Goal: Task Accomplishment & Management: Use online tool/utility

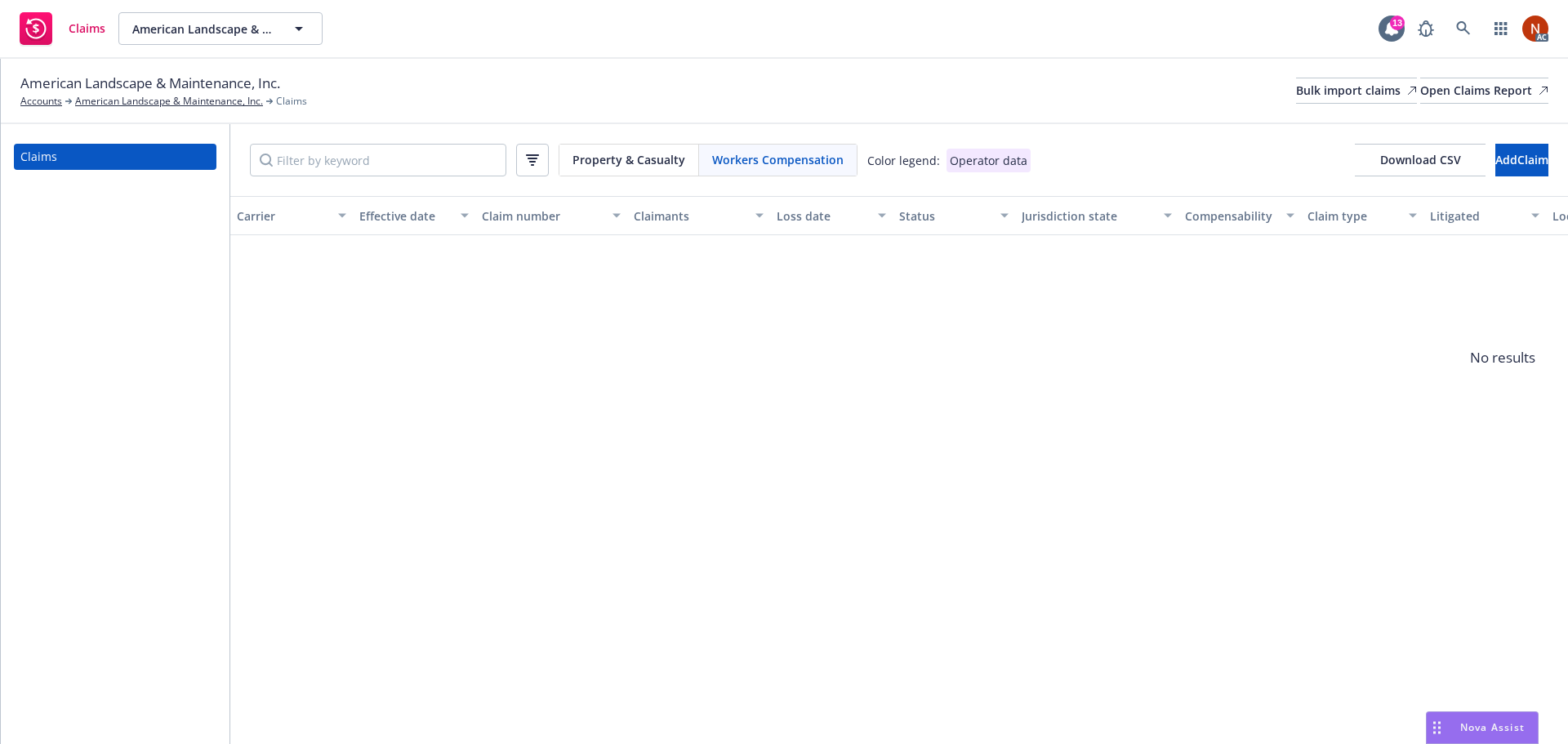
click at [742, 157] on span "Workers Compensation" at bounding box center [778, 160] width 132 height 17
click at [596, 155] on span "Property & Casualty" at bounding box center [629, 160] width 113 height 17
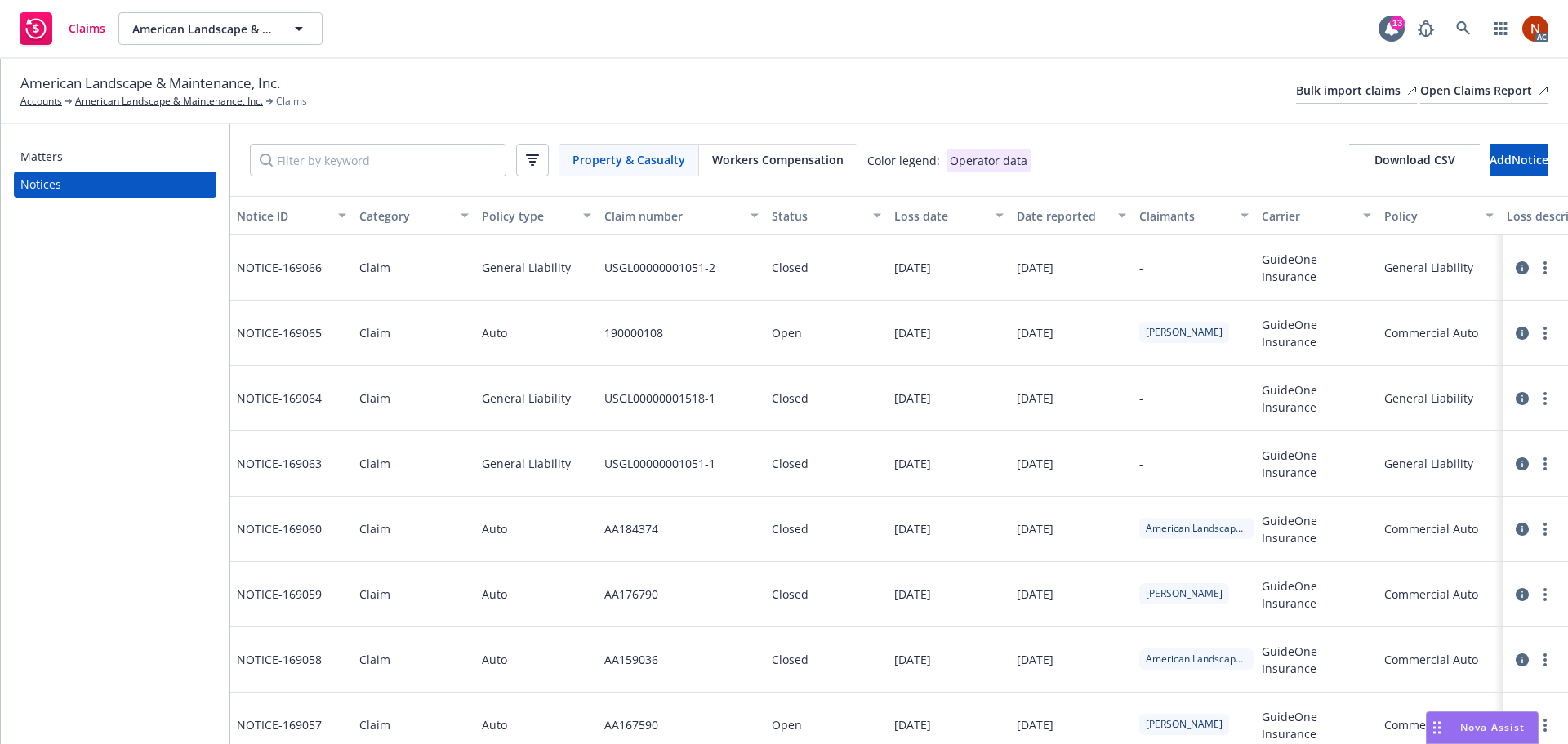
click at [736, 158] on span "Workers Compensation" at bounding box center [778, 160] width 132 height 17
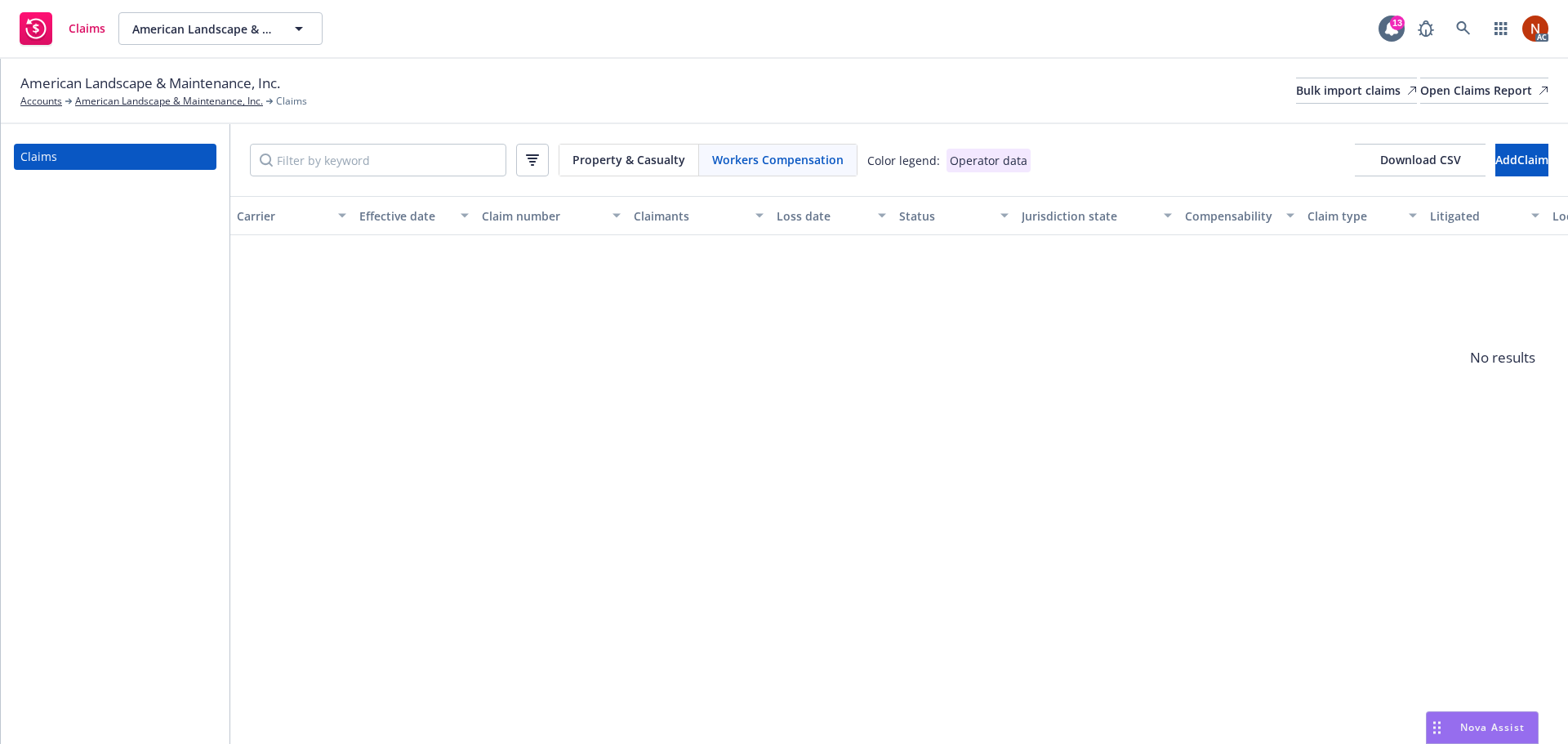
click at [639, 135] on div "Property & Casualty Workers Compensation Color legend: Operator data Download C…" at bounding box center [899, 160] width 1338 height 71
click at [638, 156] on span "Property & Casualty" at bounding box center [629, 160] width 113 height 17
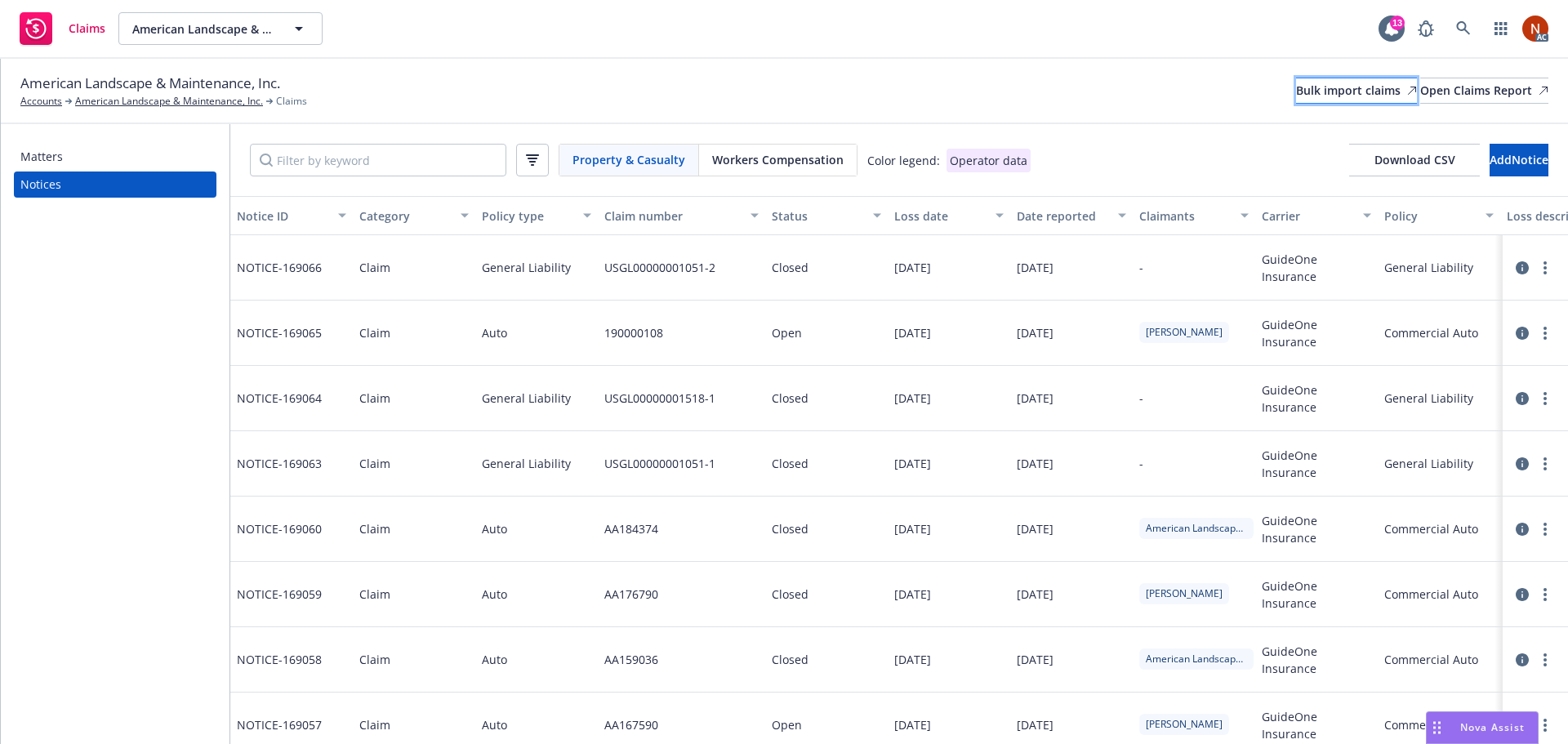
click at [1296, 91] on div "Bulk import claims" at bounding box center [1356, 90] width 121 height 24
click at [737, 176] on div "Property & Casualty Workers Compensation Color legend: Operator data Download C…" at bounding box center [899, 160] width 1338 height 71
click at [742, 161] on span "Workers Compensation" at bounding box center [778, 160] width 132 height 17
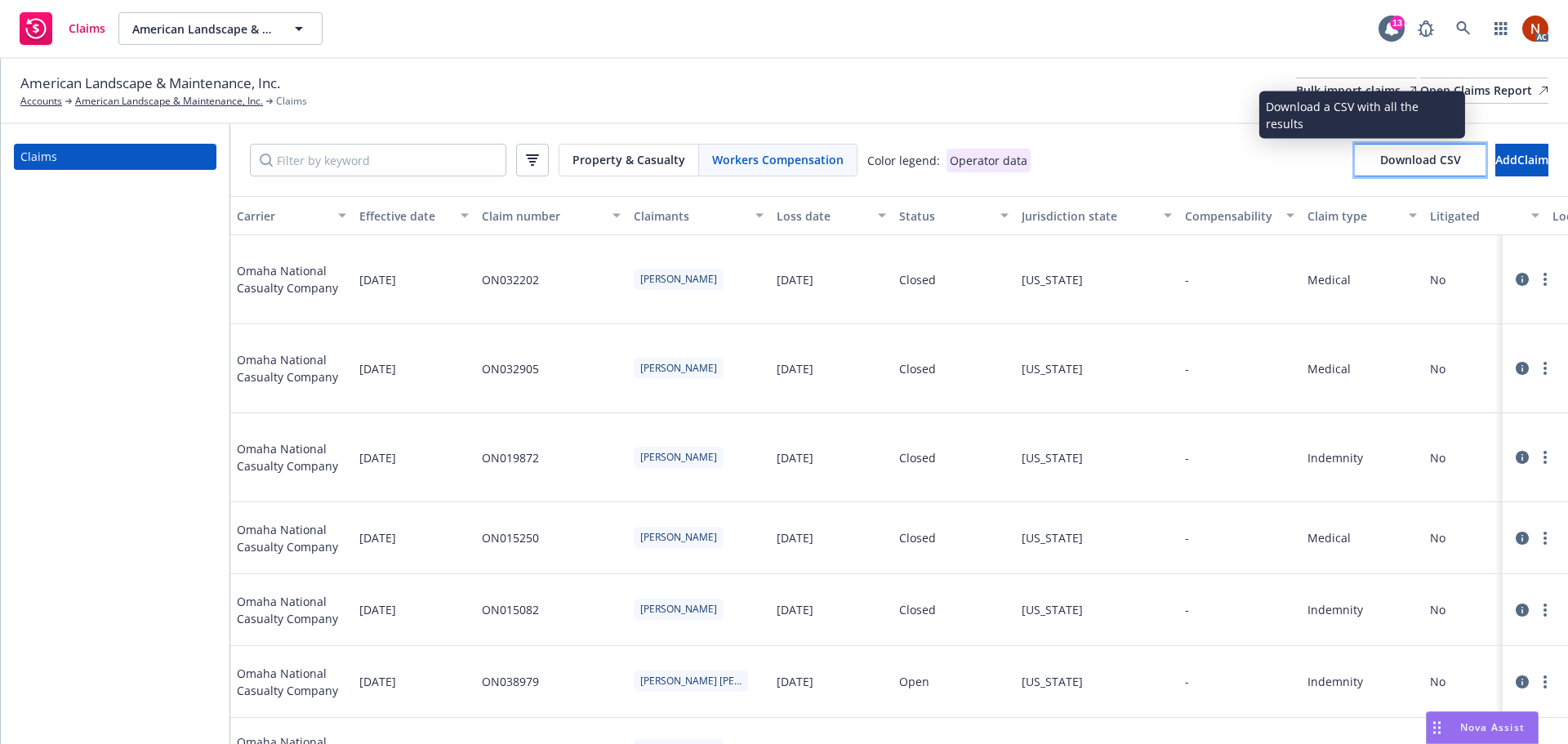
click at [1392, 166] on span "Download CSV" at bounding box center [1420, 159] width 81 height 15
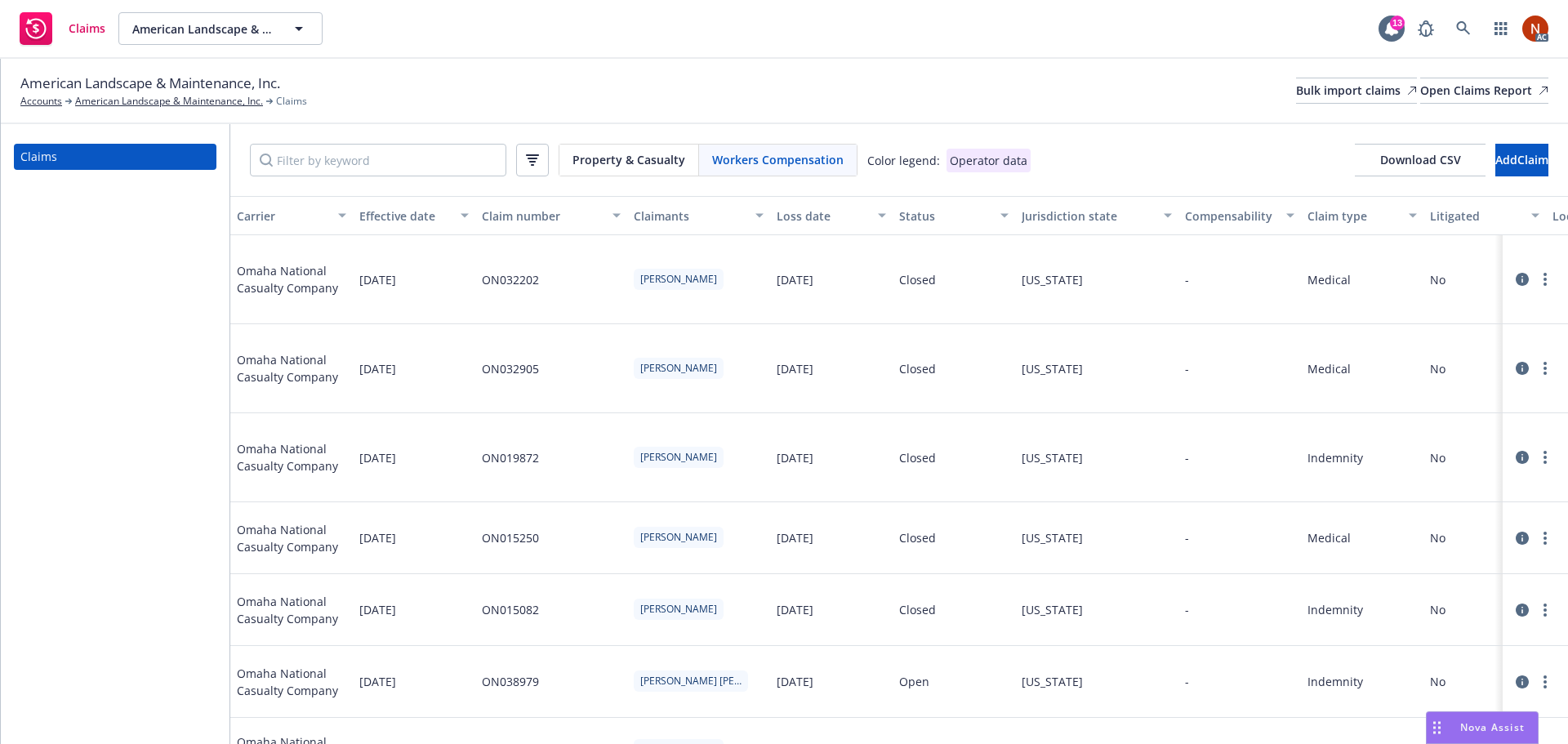
click at [783, 165] on span "Workers Compensation" at bounding box center [778, 160] width 132 height 17
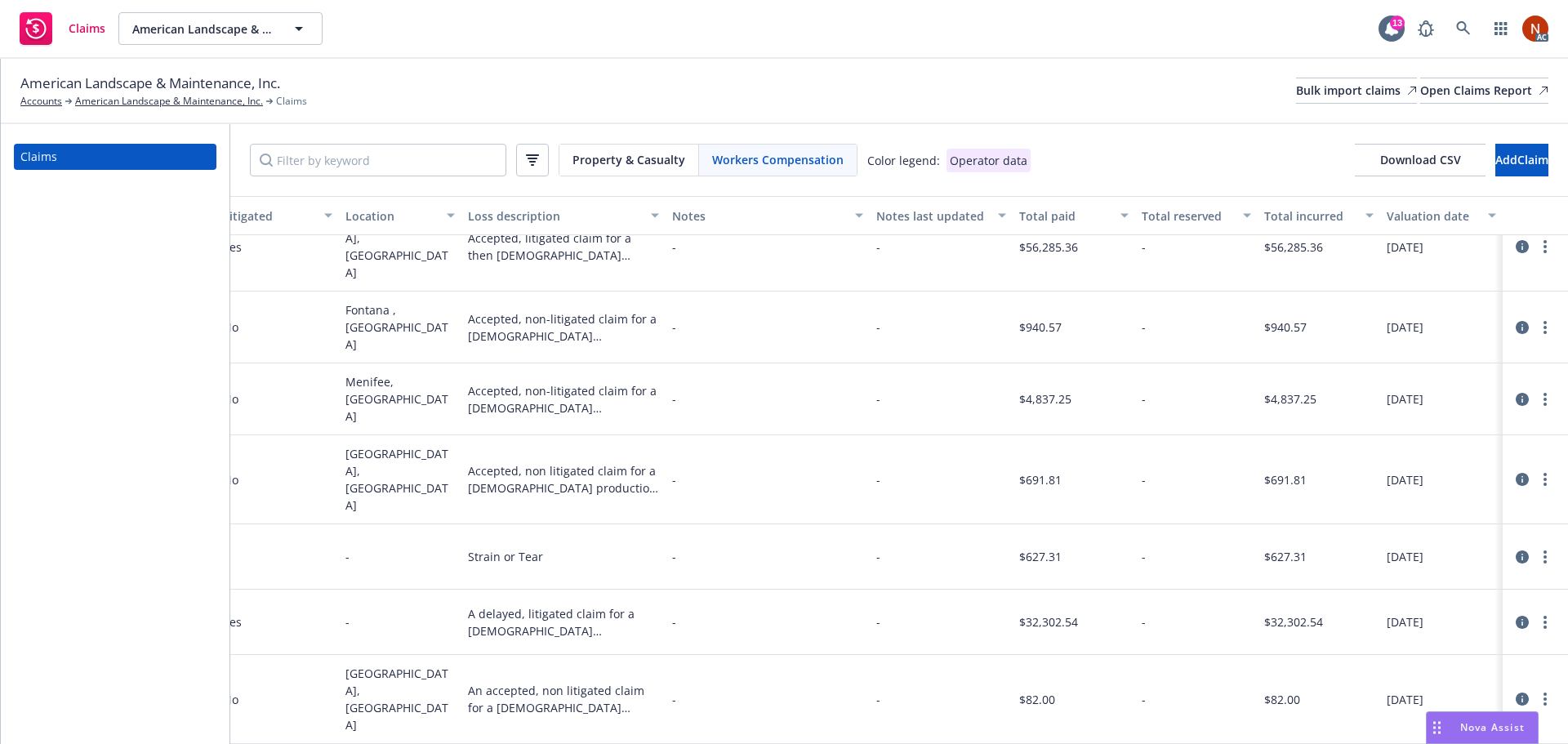
scroll to position [490, 0]
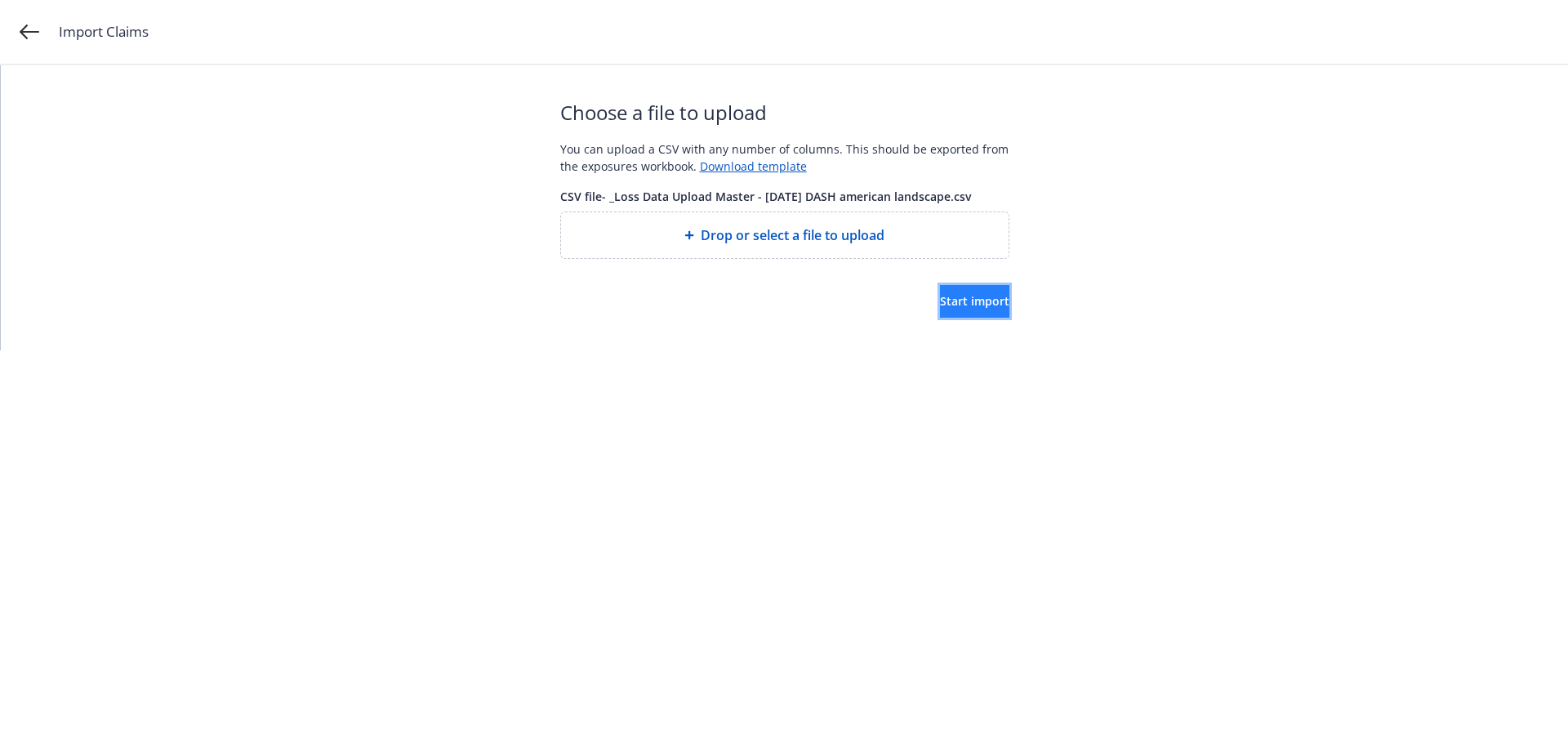
click at [940, 297] on span "Start import" at bounding box center [974, 301] width 70 height 15
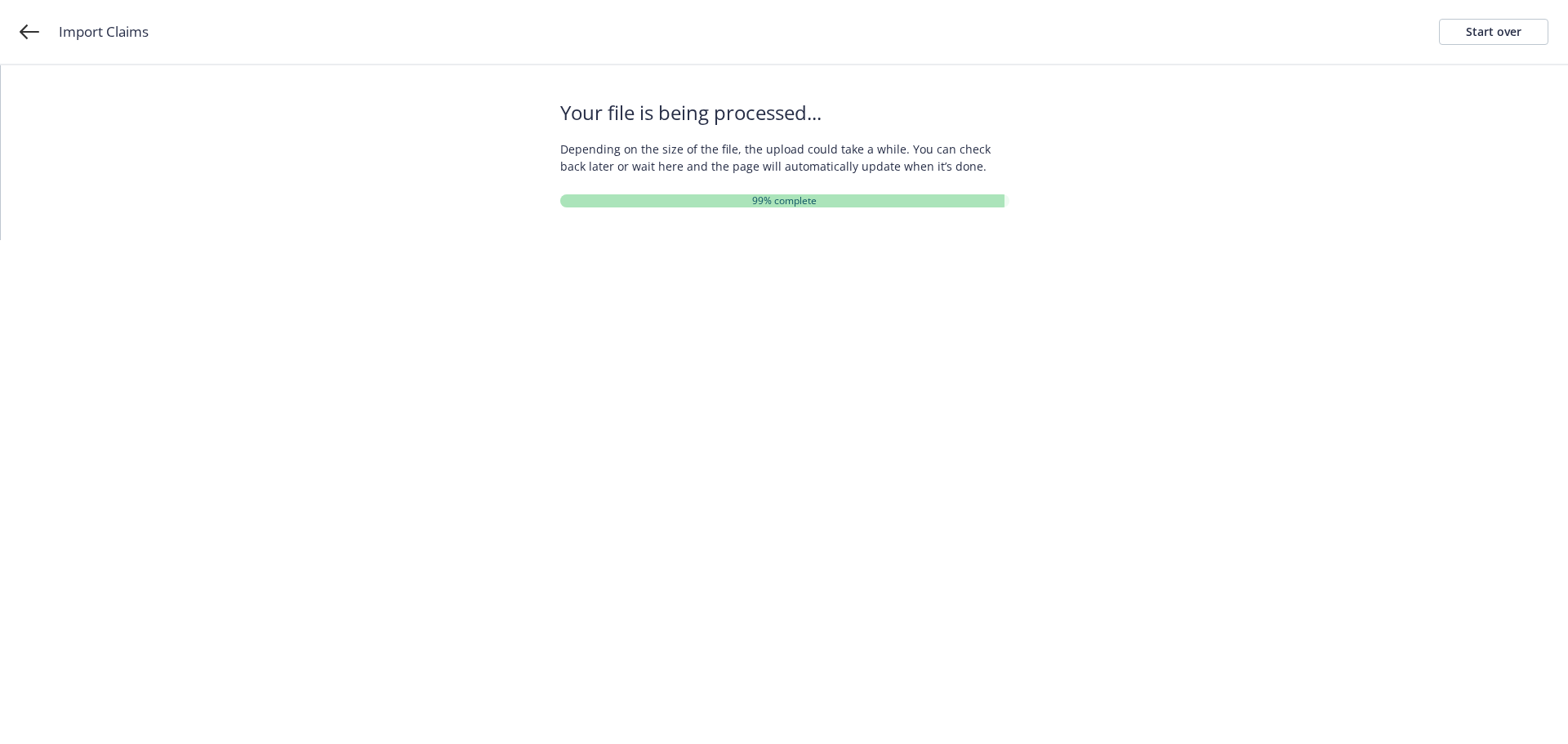
click at [1126, 144] on div "Your file is being processed... Depending on the size of the file, the upload c…" at bounding box center [784, 152] width 1567 height 175
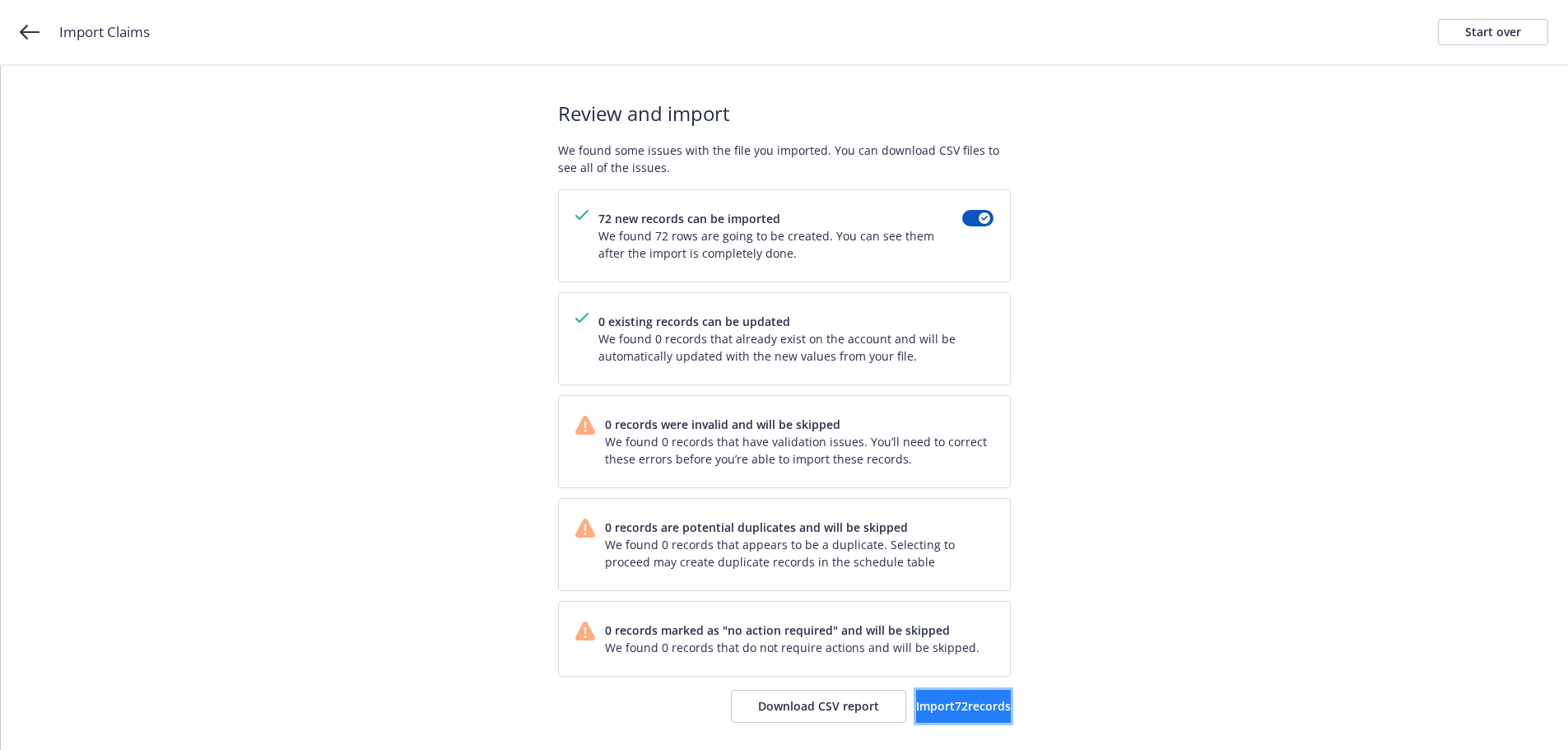
click at [966, 697] on button "Import 72 records" at bounding box center [963, 706] width 95 height 33
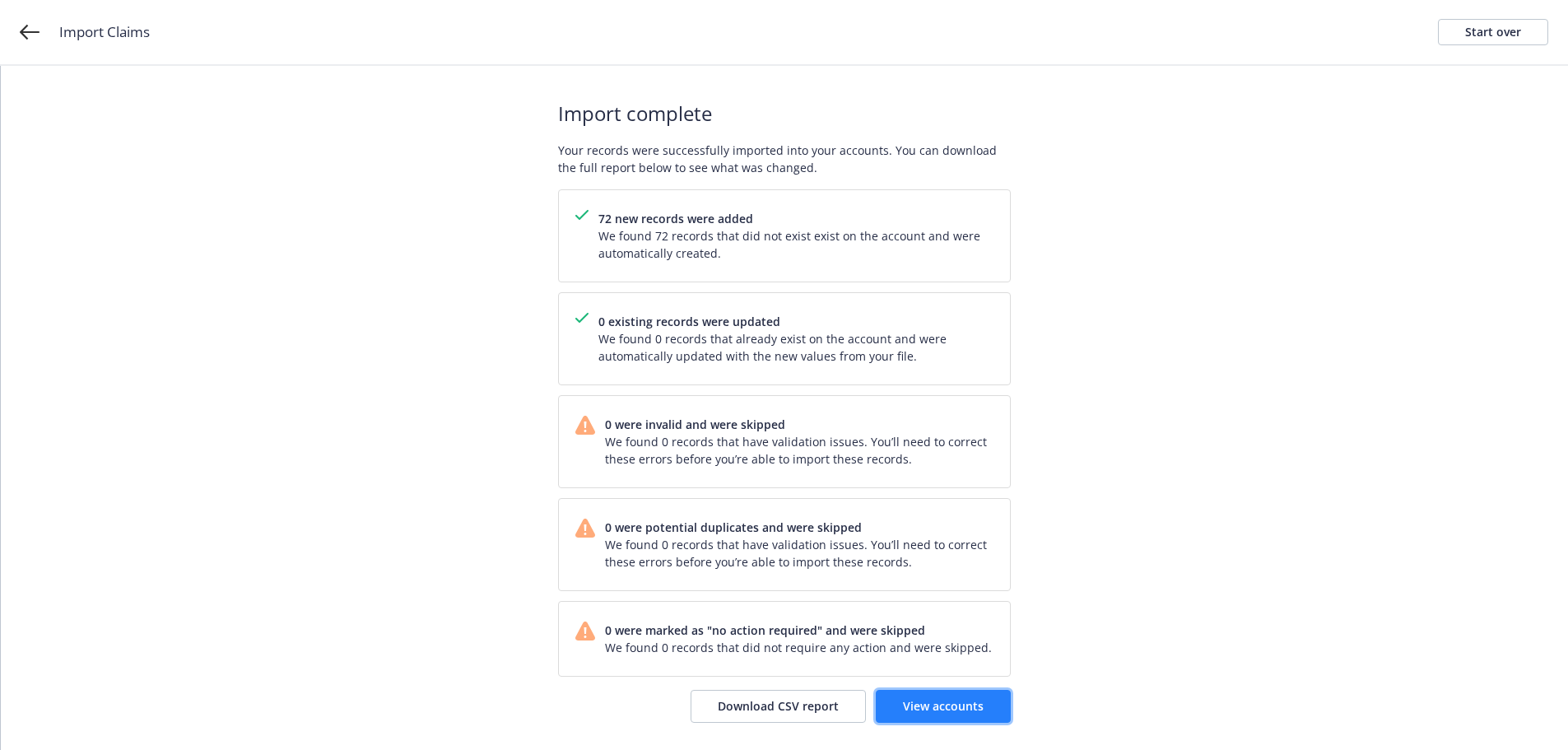
click at [972, 708] on span "View accounts" at bounding box center [942, 705] width 81 height 15
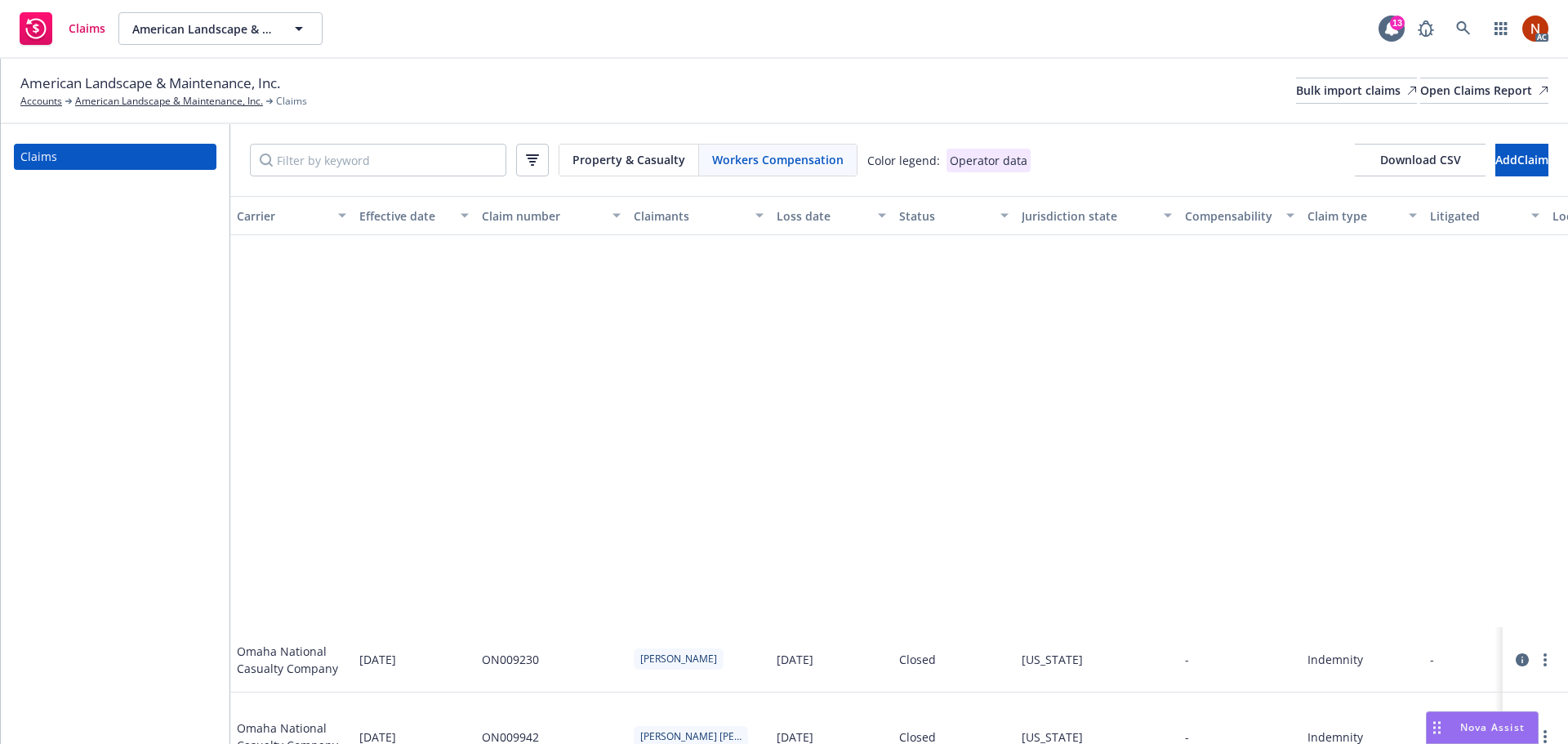
scroll to position [490, 0]
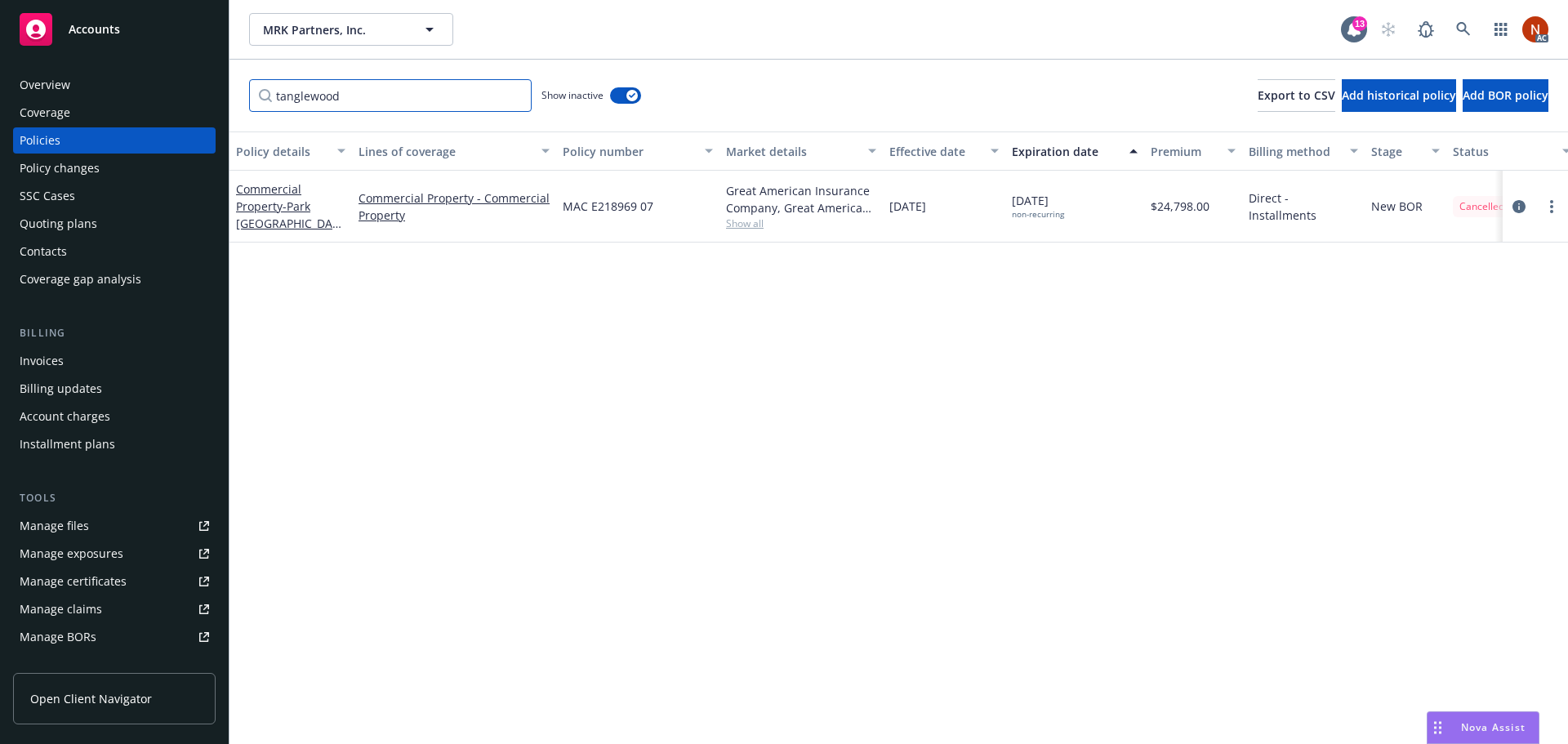
drag, startPoint x: 327, startPoint y: 111, endPoint x: 369, endPoint y: 87, distance: 48.4
click at [328, 108] on input "tanglewood" at bounding box center [390, 95] width 282 height 33
drag, startPoint x: 369, startPoint y: 87, endPoint x: 192, endPoint y: 83, distance: 177.0
click at [197, 83] on div "Accounts Overview Coverage Policies Policy changes SSC Cases Quoting plans Cont…" at bounding box center [784, 372] width 1568 height 744
paste input "PHPK1780726"
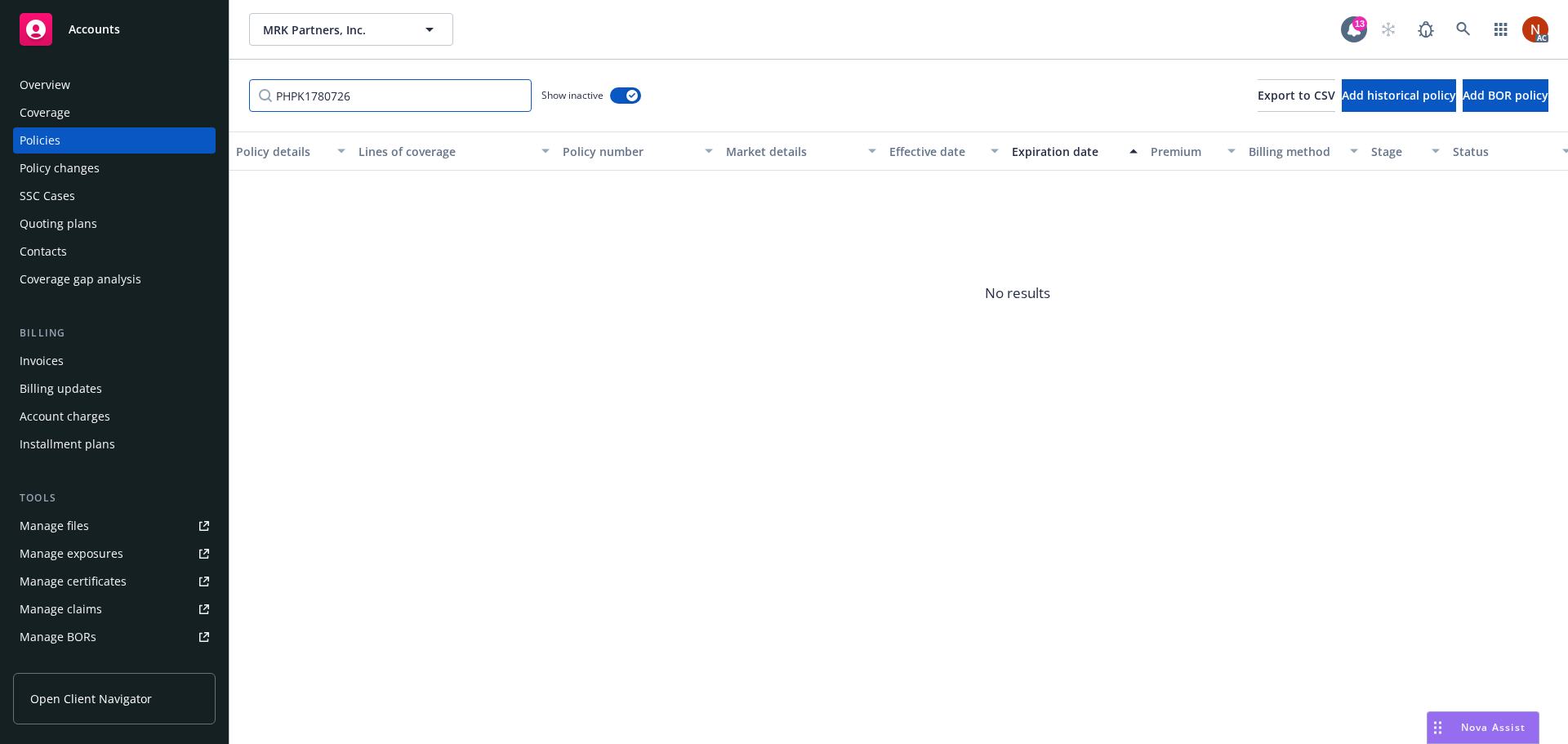
drag, startPoint x: 341, startPoint y: 97, endPoint x: 72, endPoint y: 77, distance: 269.7
click at [62, 75] on div "Accounts Overview Coverage Policies Policy changes SSC Cases Quoting plans Cont…" at bounding box center [784, 372] width 1568 height 744
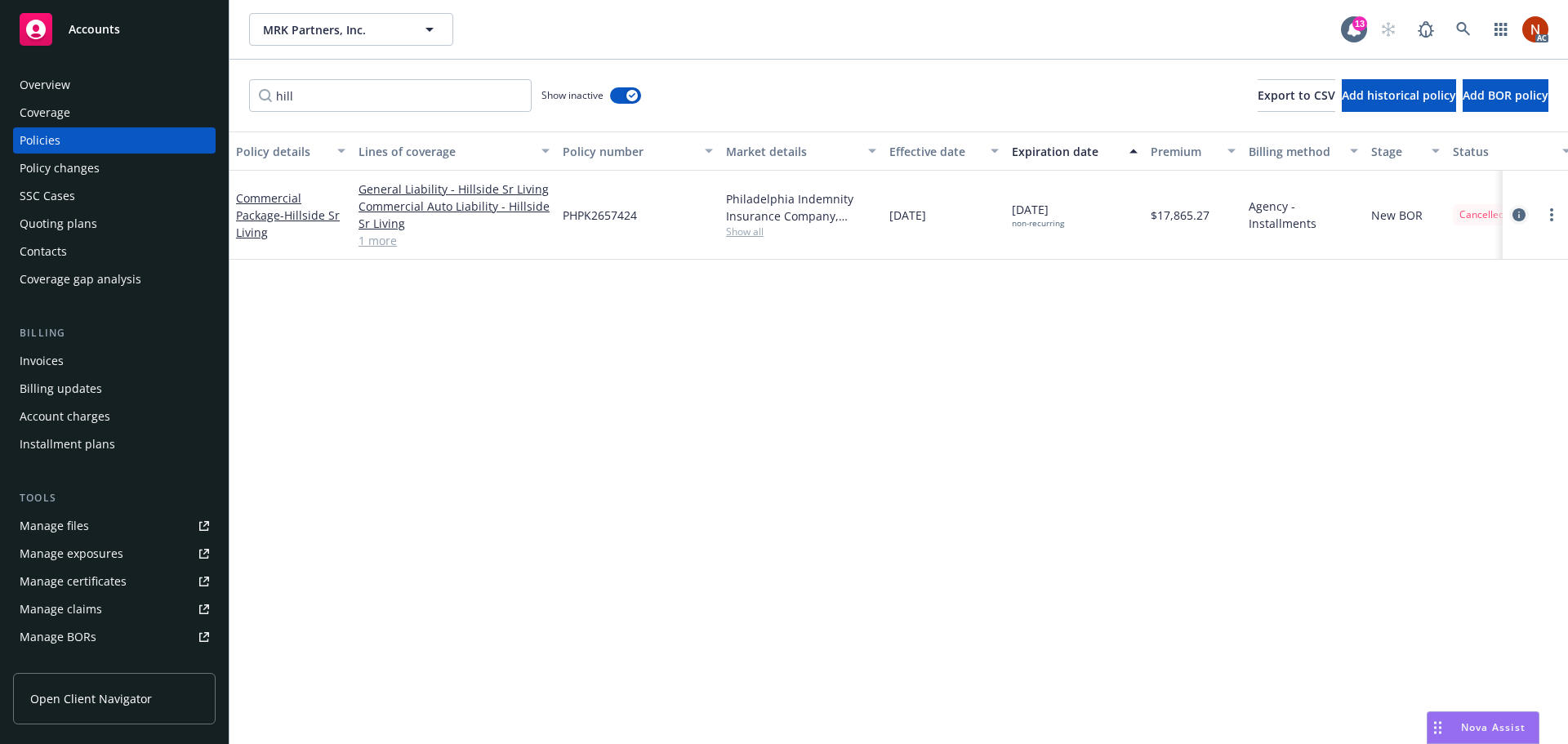
click at [1513, 218] on icon "circleInformation" at bounding box center [1519, 214] width 13 height 13
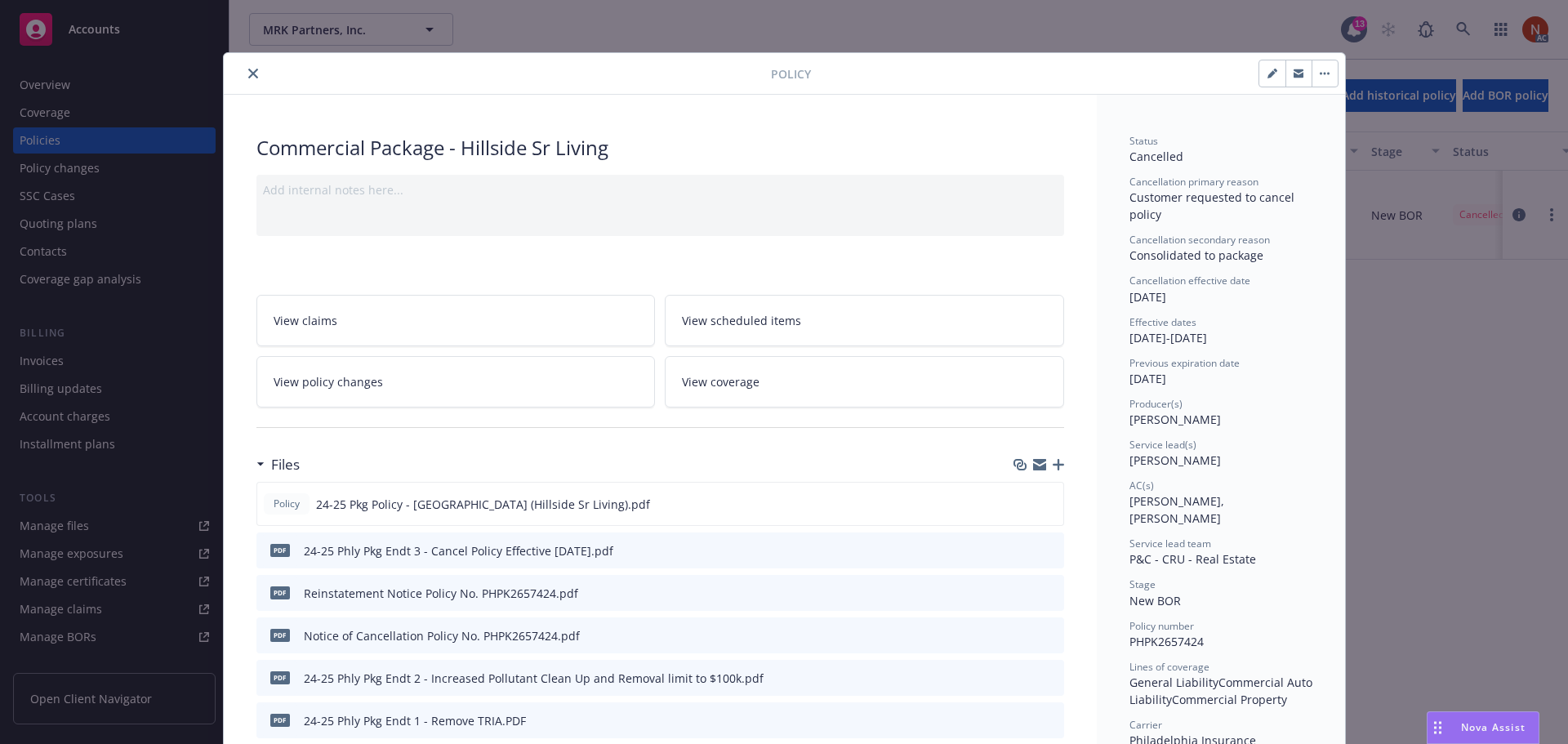
click at [248, 71] on icon "close" at bounding box center [253, 73] width 9 height 9
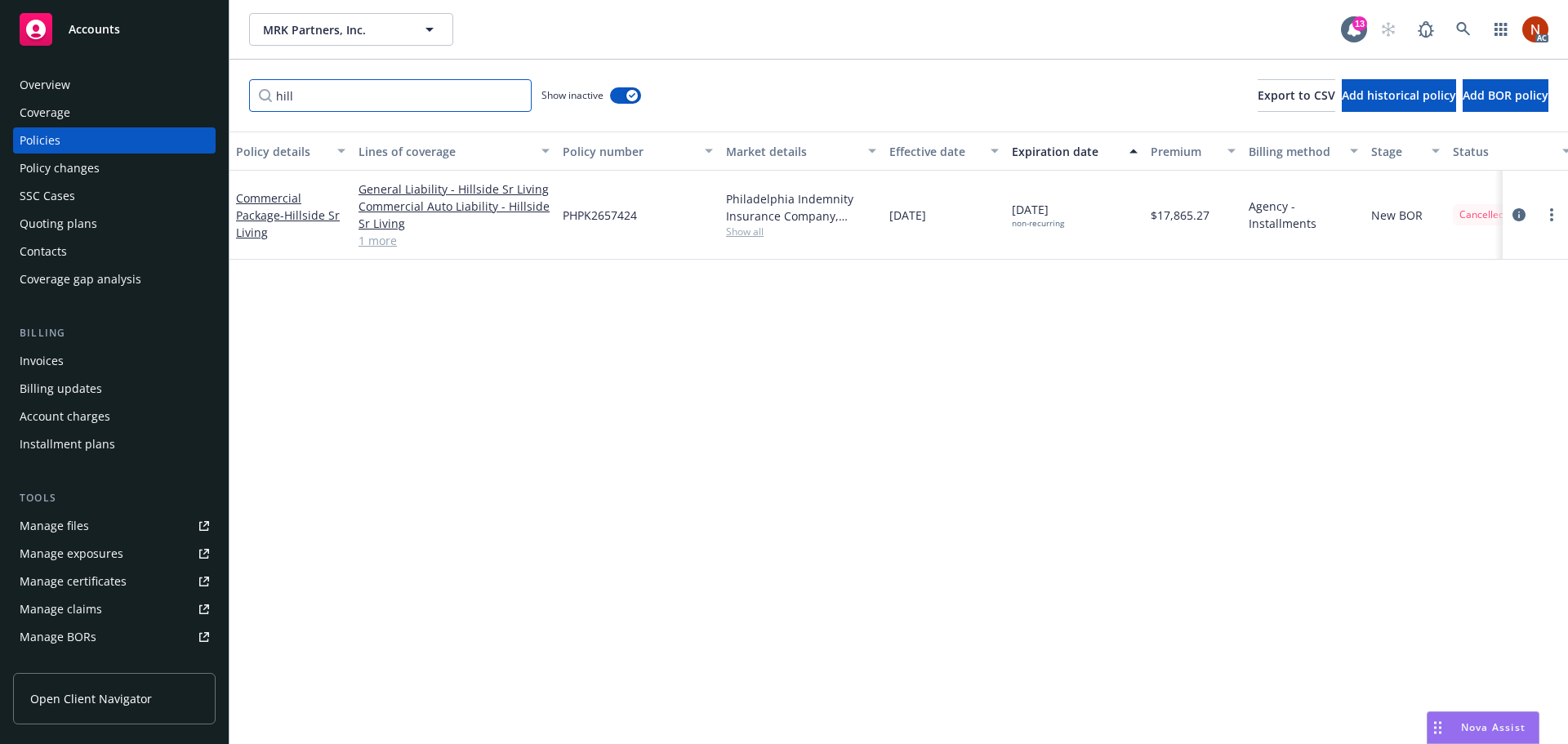
drag, startPoint x: 227, startPoint y: 76, endPoint x: 157, endPoint y: 54, distance: 73.4
click at [156, 55] on div "Accounts Overview Coverage Policies Policy changes SSC Cases Quoting plans Cont…" at bounding box center [784, 372] width 1568 height 744
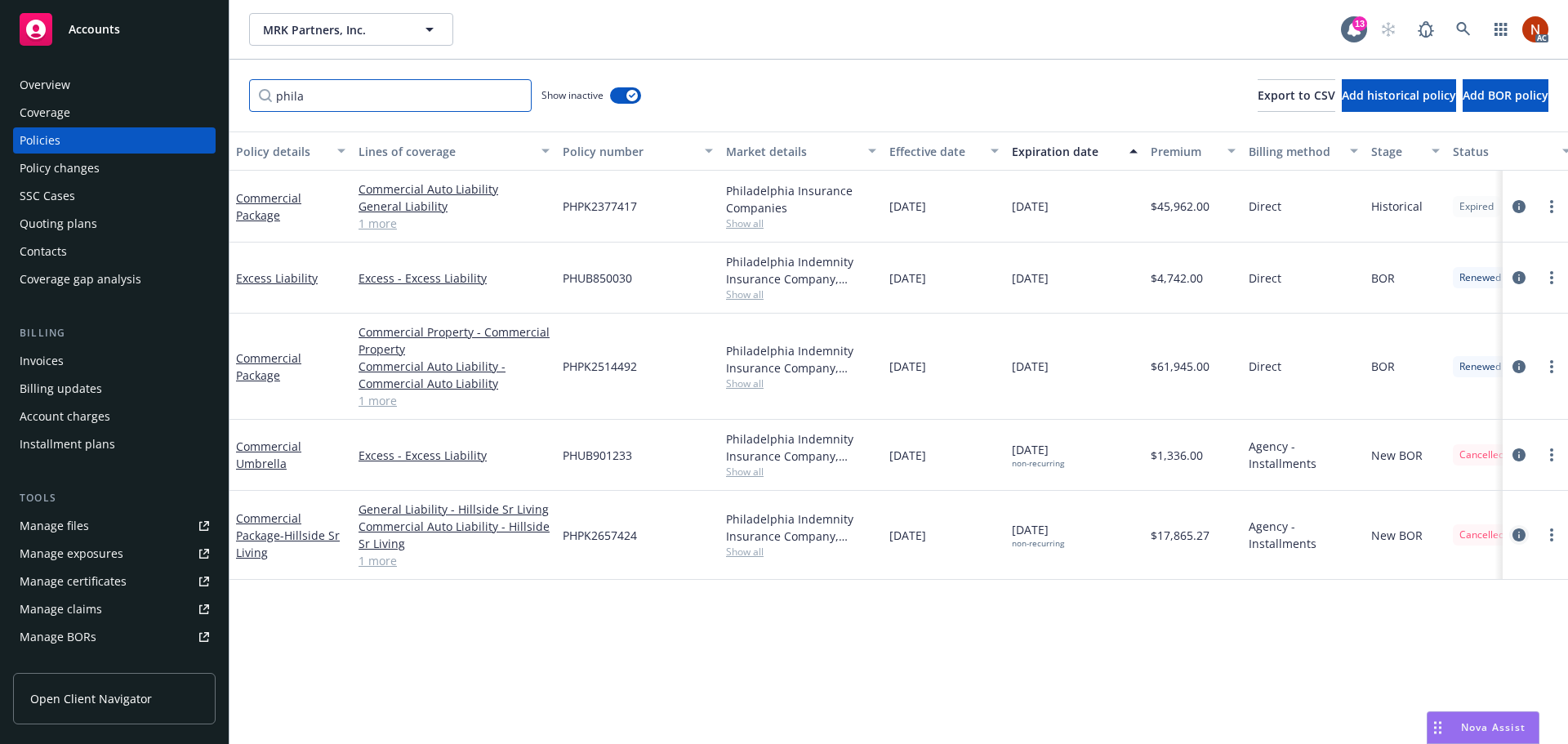
type input "phila"
click at [1515, 532] on icon "circleInformation" at bounding box center [1519, 535] width 13 height 13
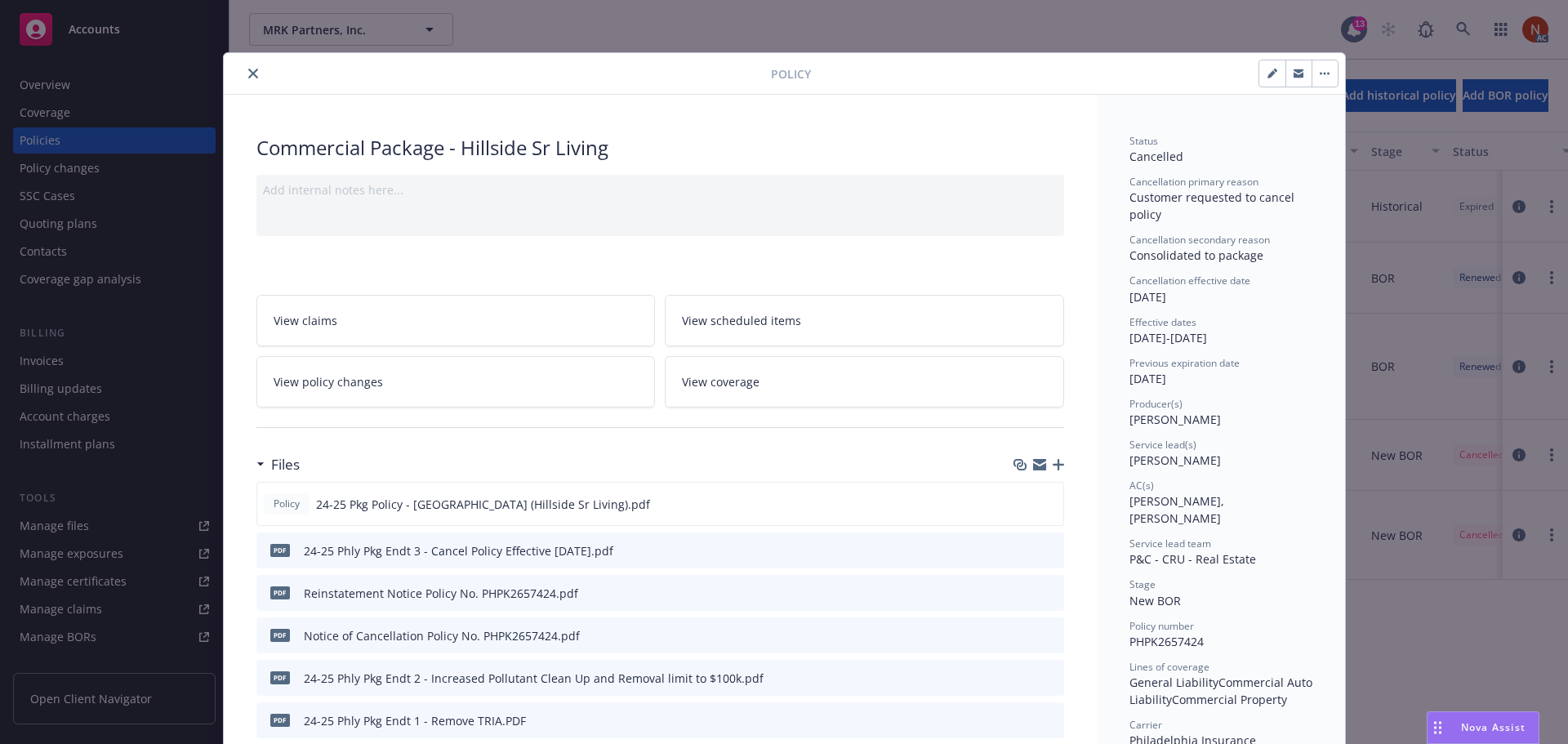
scroll to position [49, 0]
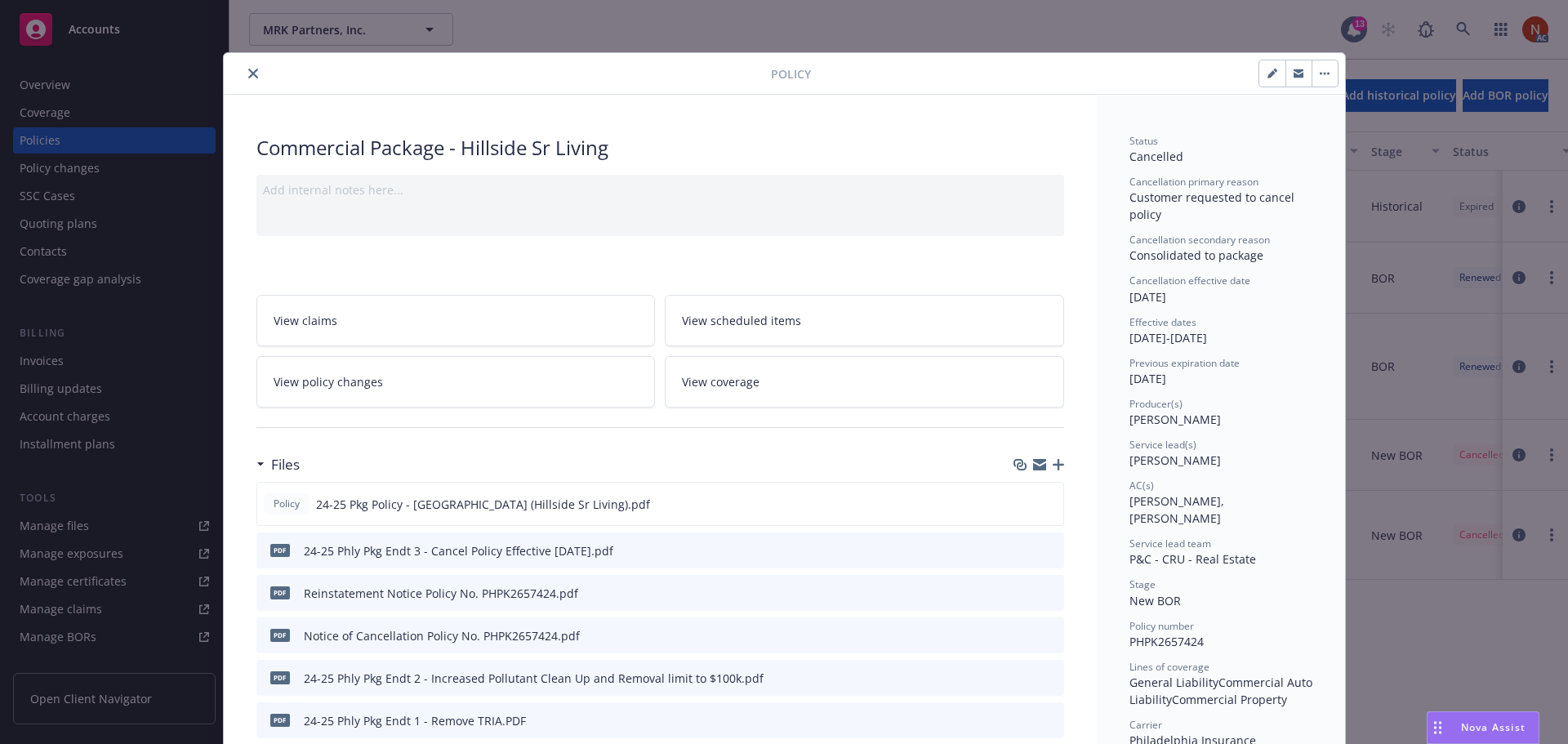
click at [245, 86] on div "Policy" at bounding box center [784, 73] width 1121 height 41
click at [249, 72] on button "close" at bounding box center [253, 73] width 20 height 20
